Goal: Task Accomplishment & Management: Manage account settings

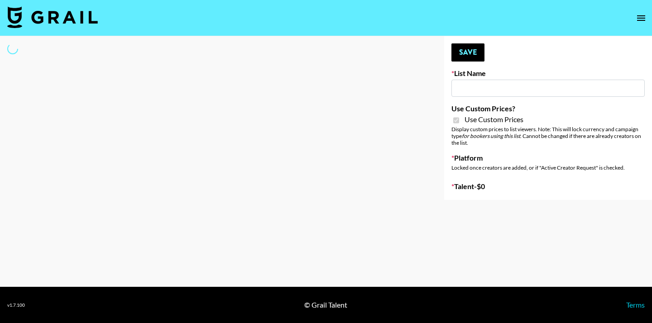
type input "[PERSON_NAME] ([DATE])"
checkbox input "true"
select select "Brand"
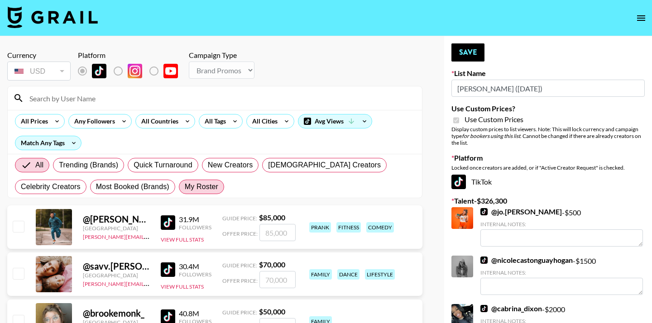
click at [203, 186] on span "My Roster" at bounding box center [201, 186] width 33 height 11
click at [185, 187] on input "My Roster" at bounding box center [185, 187] width 0 height 0
radio input "true"
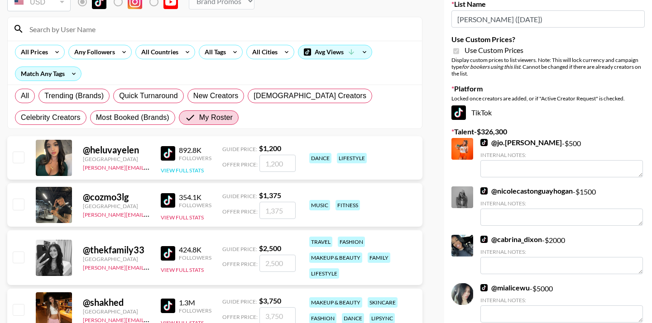
scroll to position [74, 0]
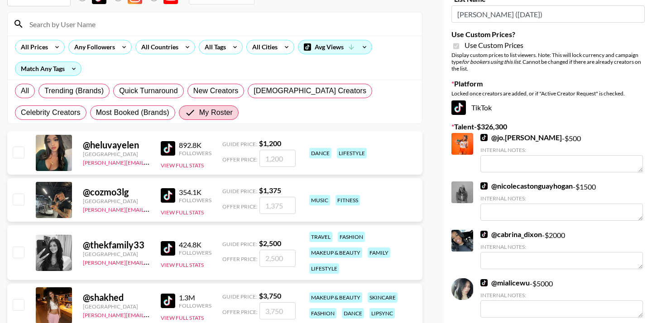
click at [20, 250] on input "checkbox" at bounding box center [18, 252] width 11 height 11
checkbox input "true"
type input "2500"
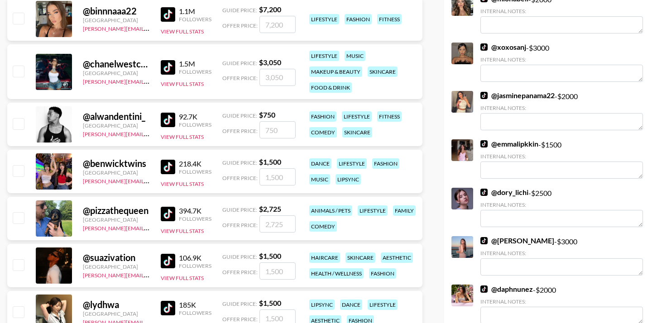
scroll to position [843, 0]
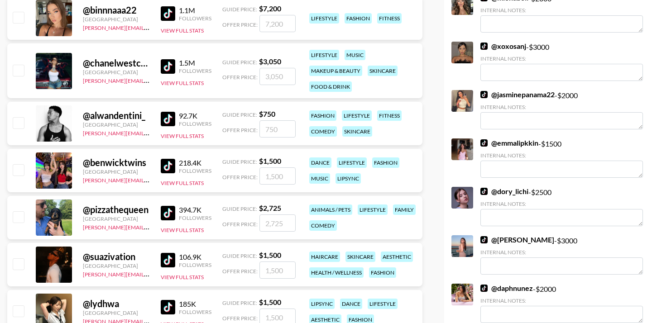
click at [170, 70] on img at bounding box center [168, 66] width 14 height 14
click at [14, 70] on input "checkbox" at bounding box center [18, 70] width 11 height 11
checkbox input "true"
type input "3050"
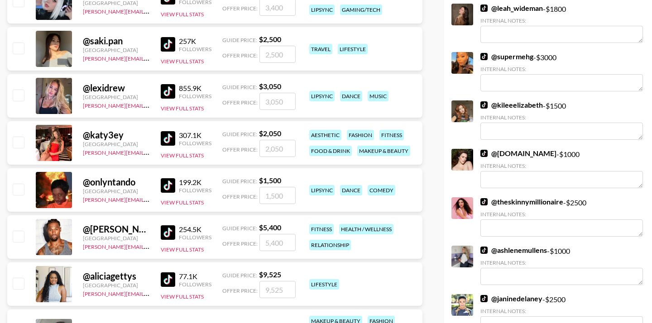
scroll to position [2682, 0]
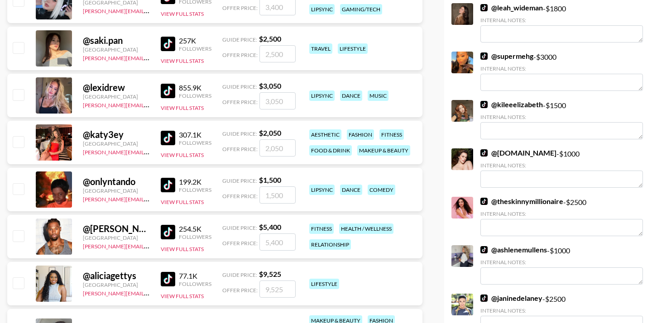
click at [164, 90] on img at bounding box center [168, 91] width 14 height 14
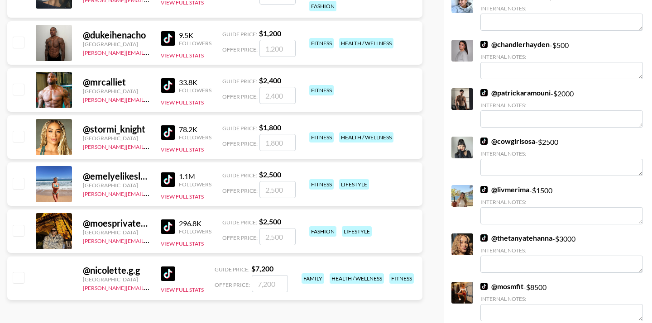
scroll to position [3274, 0]
click at [20, 185] on input "checkbox" at bounding box center [18, 183] width 11 height 11
checkbox input "true"
type input "2500"
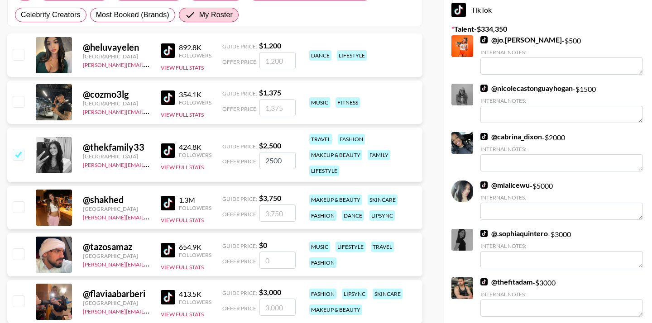
scroll to position [0, 0]
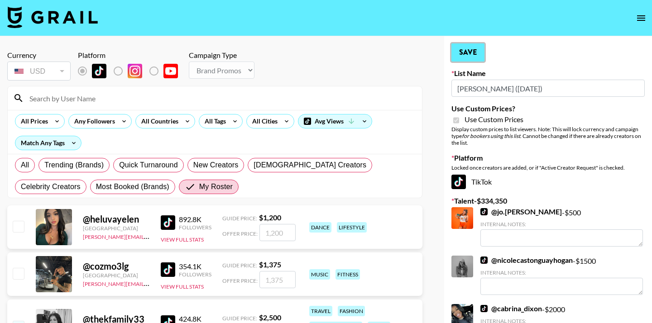
click at [465, 58] on button "Save" at bounding box center [467, 52] width 33 height 18
